Goal: Navigation & Orientation: Find specific page/section

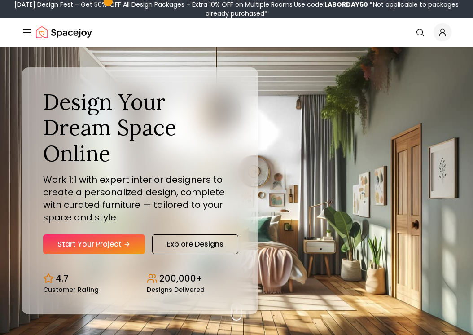
click at [25, 32] on line "Global" at bounding box center [26, 32] width 7 height 0
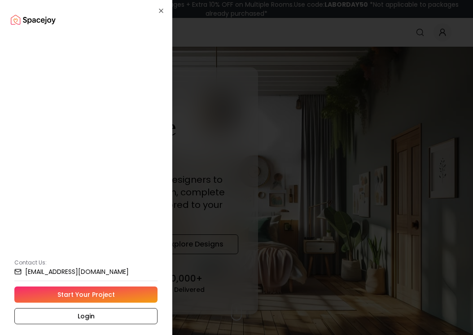
click at [59, 32] on div "How It Works" at bounding box center [134, 40] width 150 height 16
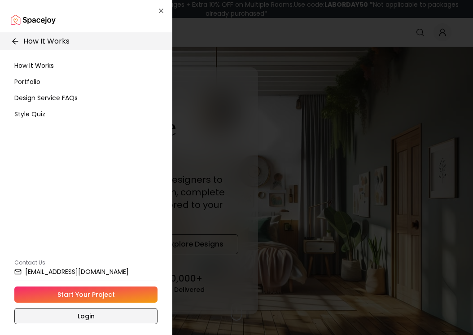
click at [72, 315] on link "Login" at bounding box center [85, 316] width 143 height 16
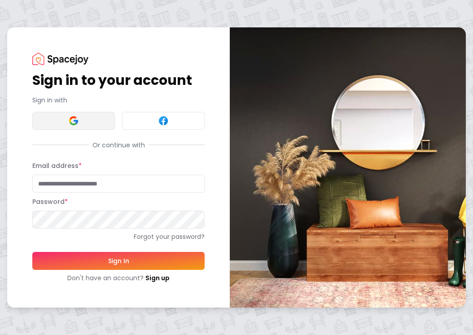
click at [97, 122] on button at bounding box center [73, 121] width 83 height 18
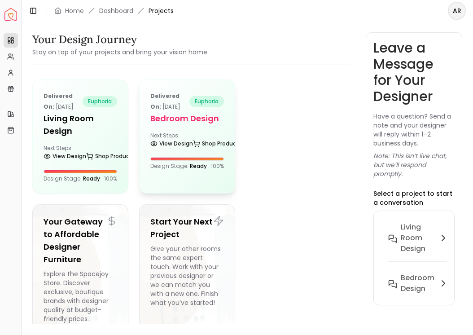
click at [198, 127] on div "Delivered on: [DATE] euphoria Bedroom Design Next Steps: View Design Shop Produ…" at bounding box center [187, 130] width 95 height 101
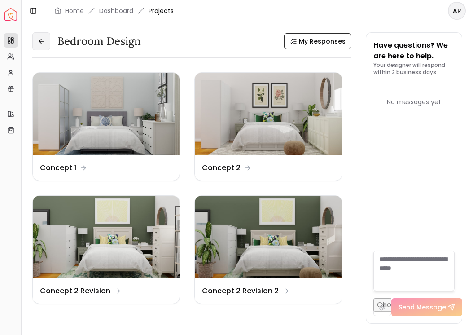
click at [39, 40] on icon at bounding box center [41, 41] width 7 height 7
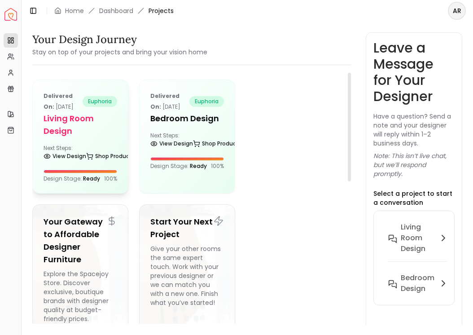
click at [93, 129] on h5 "Living Room Design" at bounding box center [81, 124] width 74 height 25
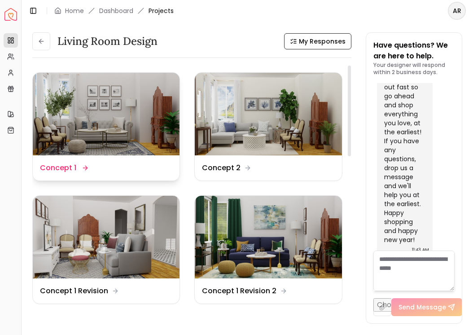
click at [143, 117] on img at bounding box center [106, 114] width 147 height 83
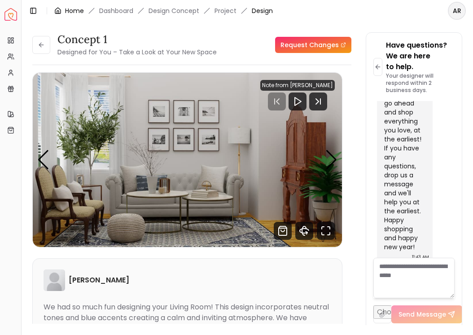
click at [75, 12] on link "Home" at bounding box center [74, 10] width 19 height 9
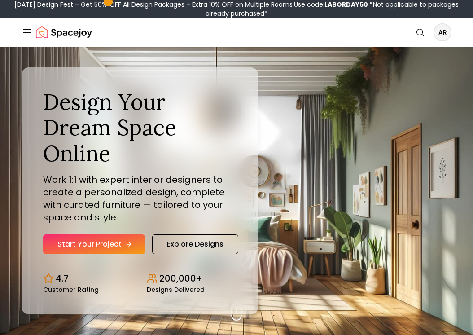
click at [93, 242] on link "Start Your Project" at bounding box center [94, 244] width 102 height 20
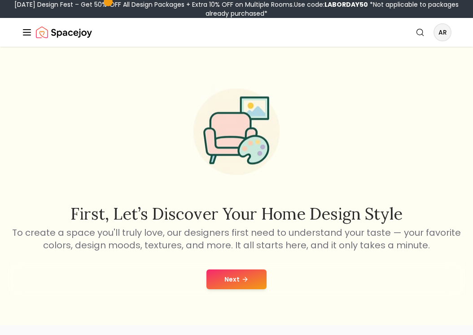
click at [233, 282] on button "Next" at bounding box center [236, 279] width 60 height 20
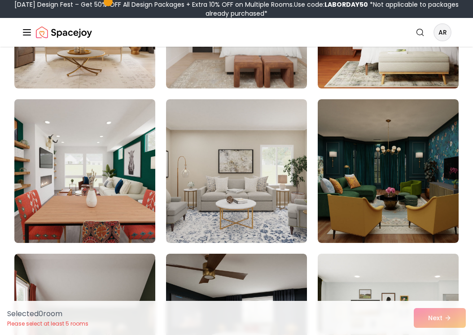
scroll to position [699, 0]
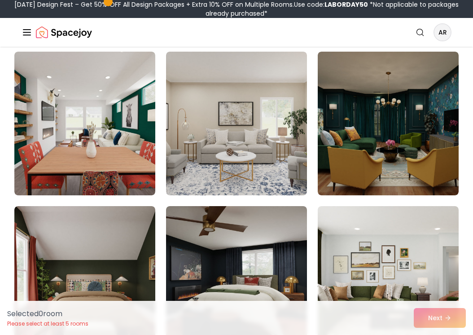
click at [66, 32] on img "Spacejoy" at bounding box center [64, 32] width 56 height 18
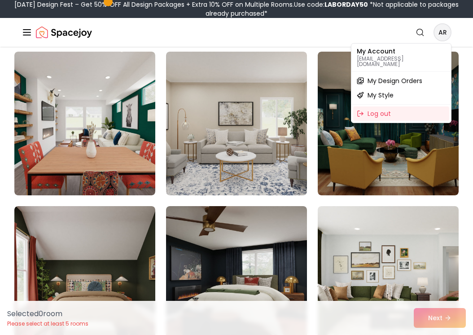
click at [412, 77] on span "My Design Orders" at bounding box center [395, 80] width 55 height 9
click at [358, 77] on div "My Design Orders" at bounding box center [401, 81] width 96 height 14
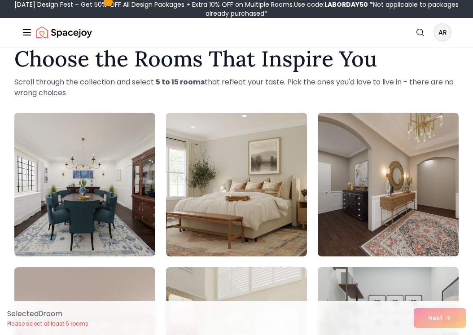
scroll to position [0, 0]
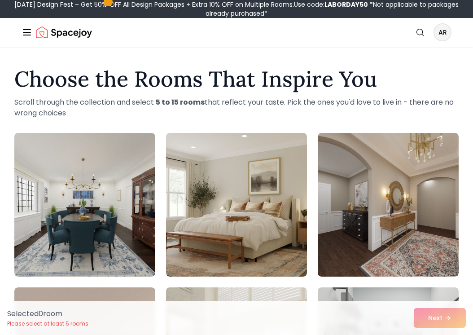
click at [26, 33] on icon "Global" at bounding box center [27, 32] width 11 height 11
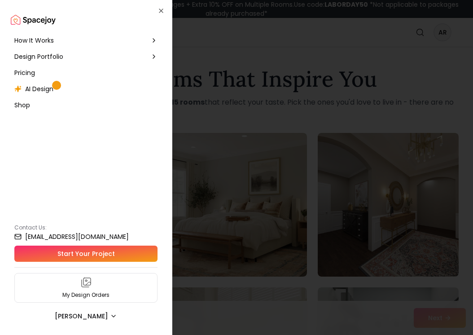
click at [31, 74] on span "Pricing" at bounding box center [24, 72] width 21 height 9
